Goal: Task Accomplishment & Management: Complete application form

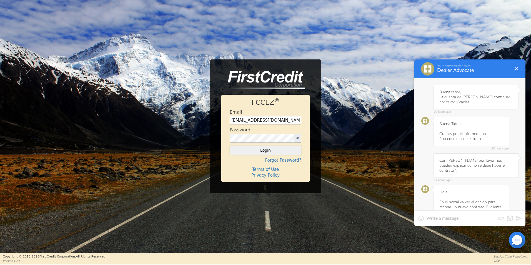
scroll to position [359, 0]
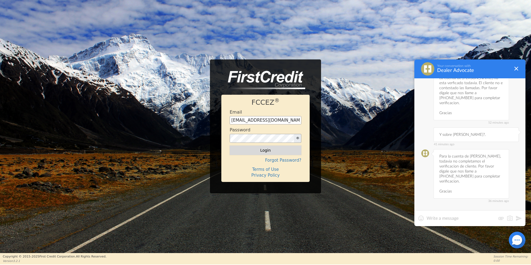
click at [276, 147] on button "Login" at bounding box center [266, 150] width 72 height 9
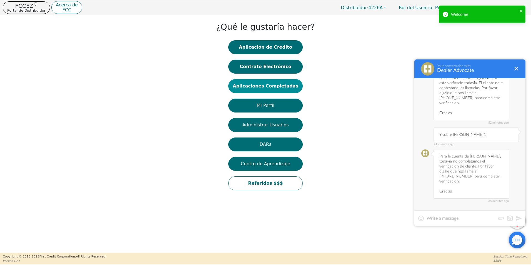
click at [266, 86] on button "Aplicaciones Completadas" at bounding box center [265, 86] width 74 height 14
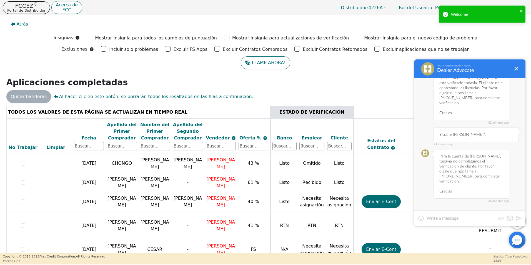
click at [121, 143] on input "text" at bounding box center [122, 146] width 30 height 8
type input "[PERSON_NAME]"
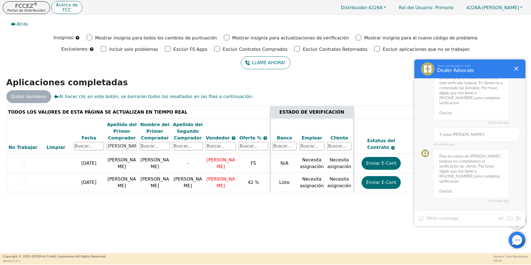
scroll to position [0, 157]
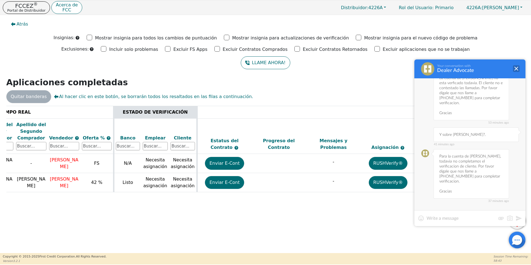
click at [517, 69] on div at bounding box center [516, 68] width 7 height 7
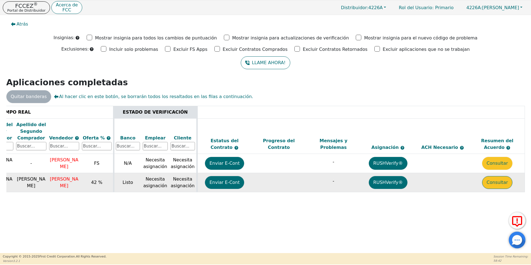
click at [491, 185] on button "Consultar" at bounding box center [498, 182] width 30 height 13
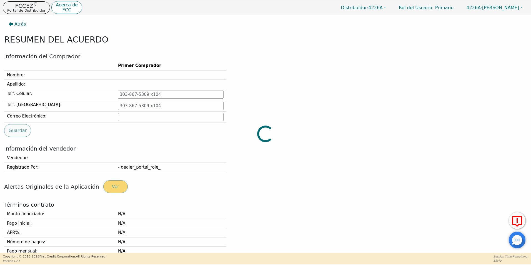
type input "[PHONE_NUMBER]"
type input "[EMAIL_ADDRESS][DOMAIN_NAME]"
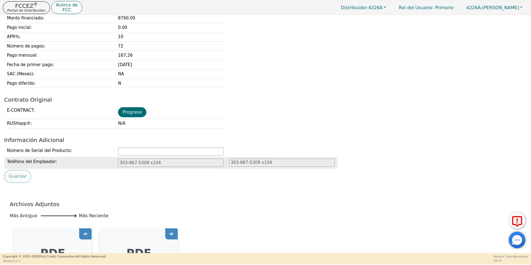
scroll to position [195, 0]
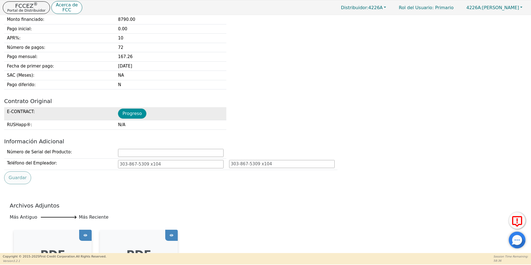
click at [137, 112] on button "Progreso" at bounding box center [132, 114] width 28 height 10
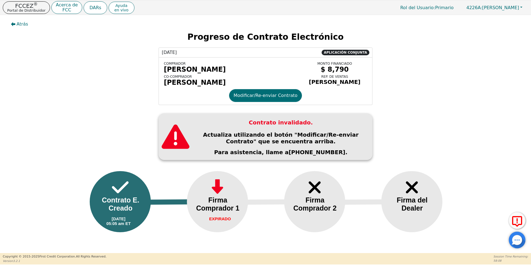
click at [260, 86] on div "[PERSON_NAME]" at bounding box center [231, 83] width 134 height 8
click at [257, 101] on button "Modificar/Re-enviar Contrato" at bounding box center [265, 95] width 73 height 13
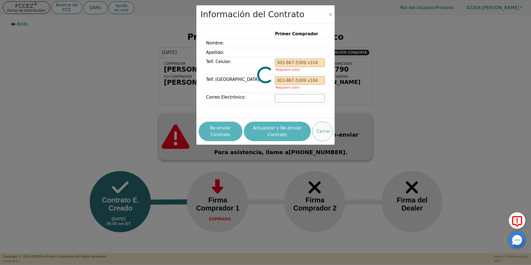
type input "[PHONE_NUMBER]"
type input "[EMAIL_ADDRESS][DOMAIN_NAME]"
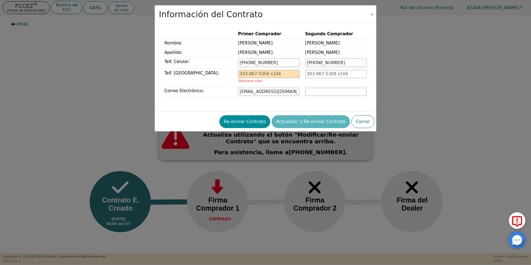
click at [262, 123] on button "Re-enviar Contrato" at bounding box center [245, 121] width 51 height 13
click at [374, 16] on button "Close" at bounding box center [373, 15] width 6 height 6
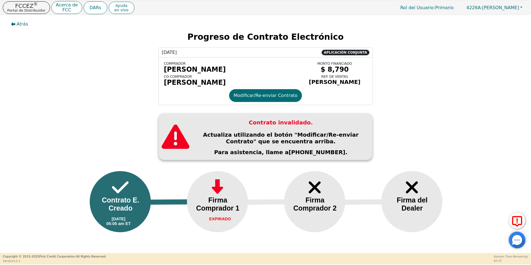
click at [517, 240] on div at bounding box center [517, 240] width 17 height 17
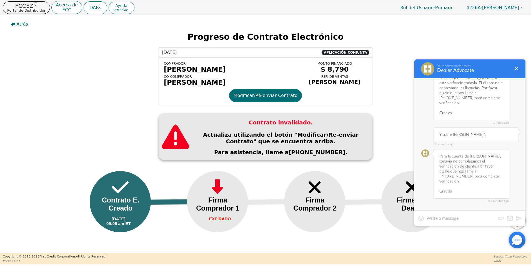
scroll to position [359, 0]
click at [442, 224] on div at bounding box center [470, 218] width 111 height 16
click at [439, 221] on textarea at bounding box center [461, 219] width 69 height 6
type textarea "S"
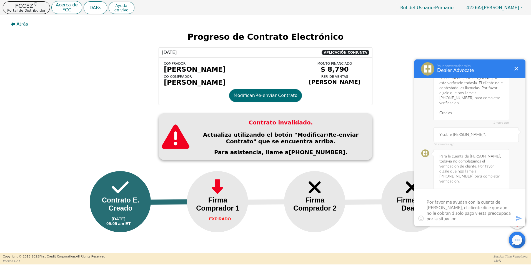
type textarea "Buen dia, Por favor me ayudan con la cuenta de [PERSON_NAME], el cliente dice q…"
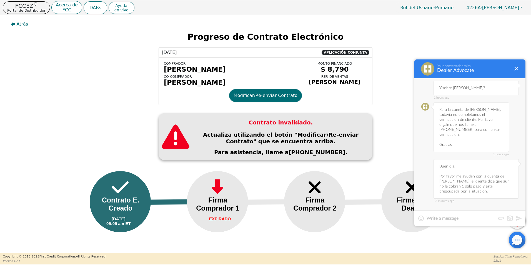
click at [488, 217] on textarea at bounding box center [461, 219] width 69 height 6
click at [467, 216] on textarea at bounding box center [461, 219] width 69 height 6
click at [481, 221] on textarea at bounding box center [461, 219] width 69 height 6
click at [484, 218] on textarea at bounding box center [461, 219] width 69 height 6
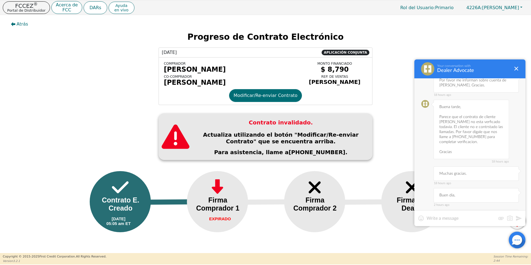
scroll to position [156, 0]
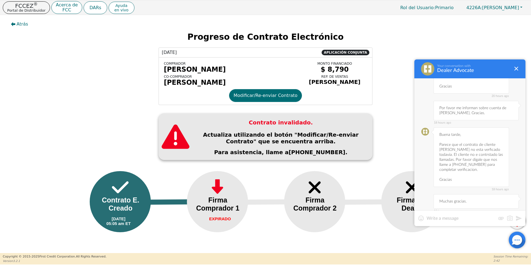
drag, startPoint x: 439, startPoint y: 103, endPoint x: 492, endPoint y: 109, distance: 53.1
click at [492, 109] on div "18 hours ago Por favor me informan sobre cuenta de [PERSON_NAME]. Gracias." at bounding box center [476, 110] width 85 height 19
copy div "Por favor me informan sobre cuenta de [PERSON_NAME]. Gracias."
click at [444, 217] on textarea at bounding box center [461, 219] width 69 height 6
paste textarea "Por favor me informan sobre cuenta de [PERSON_NAME]. Gracias."
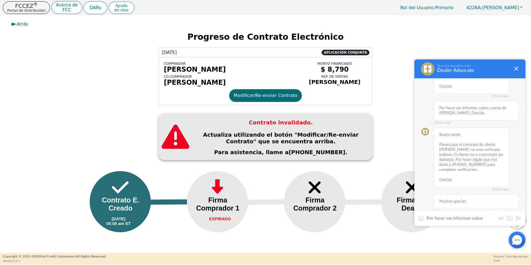
scroll to position [0, 0]
type textarea "Por favor me informan sobre cuenta de [PERSON_NAME]. Gracias."
